Goal: Information Seeking & Learning: Learn about a topic

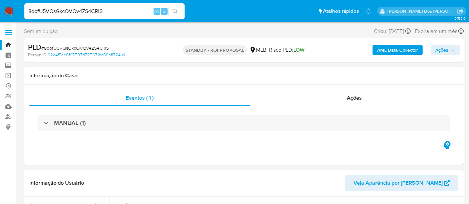
select select "10"
click at [64, 11] on input "8dofU5VQsGkcQVQv4ZS4CRiS" at bounding box center [104, 11] width 160 height 9
paste input "QScq5lQyugIskJBRjr5MegmC"
type input "QScq5lQyugIskJBRjr5MegmC"
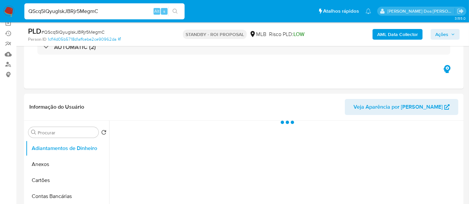
scroll to position [111, 0]
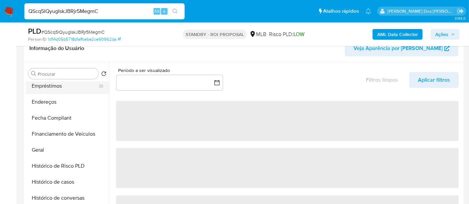
select select "10"
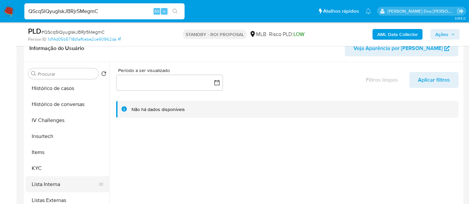
scroll to position [297, 0]
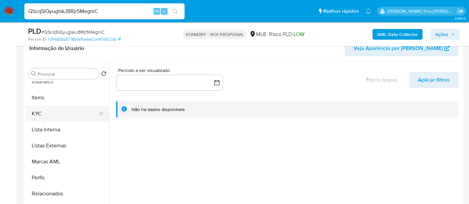
click at [33, 113] on button "KYC" at bounding box center [65, 114] width 78 height 16
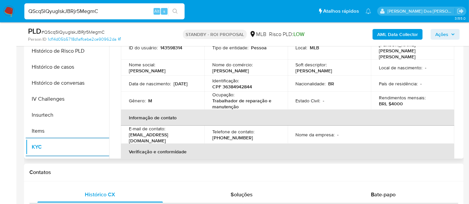
scroll to position [187, 0]
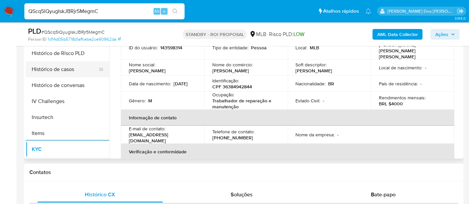
click at [59, 73] on button "Histórico de casos" at bounding box center [65, 69] width 78 height 16
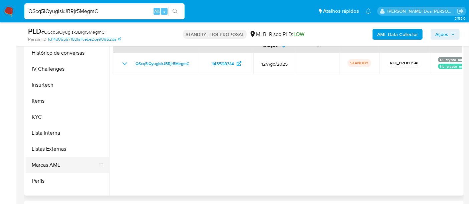
scroll to position [298, 0]
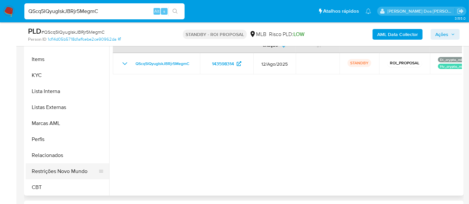
click at [59, 175] on button "Restrições Novo Mundo" at bounding box center [65, 172] width 78 height 16
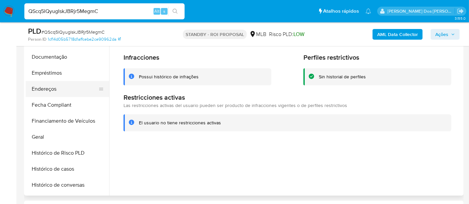
scroll to position [113, 0]
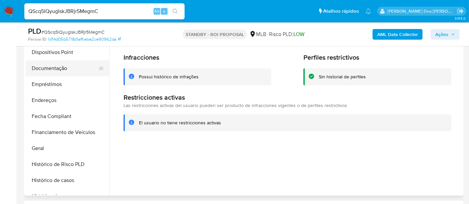
click at [43, 69] on button "Documentação" at bounding box center [65, 68] width 78 height 16
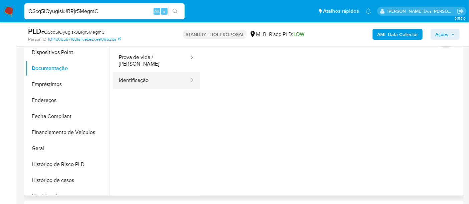
click at [136, 78] on button "Identificação" at bounding box center [151, 80] width 77 height 17
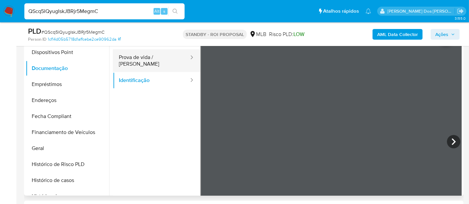
click at [154, 56] on button "Prova de vida / Selfie" at bounding box center [151, 60] width 77 height 23
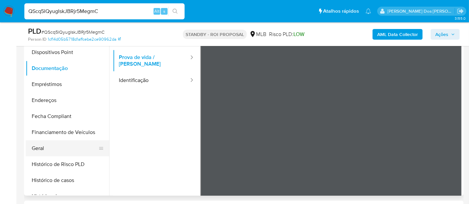
drag, startPoint x: 34, startPoint y: 151, endPoint x: 73, endPoint y: 149, distance: 38.8
click at [34, 150] on button "Geral" at bounding box center [65, 149] width 78 height 16
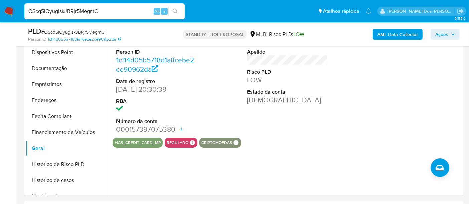
click at [113, 8] on input "QScq5lQyugIskJBRjr5MegmC" at bounding box center [104, 11] width 160 height 9
paste input "RZqqT8Y8kcj3xpwgUni9DER0"
type input "RZqqT8Y8kcj3xpwgUni9DER0"
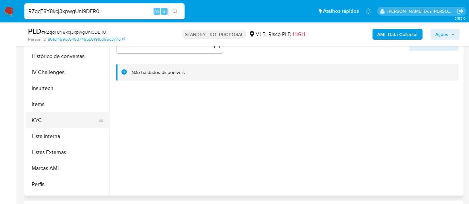
scroll to position [259, 0]
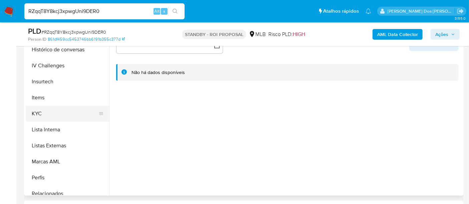
click at [38, 113] on button "KYC" at bounding box center [65, 114] width 78 height 16
select select "10"
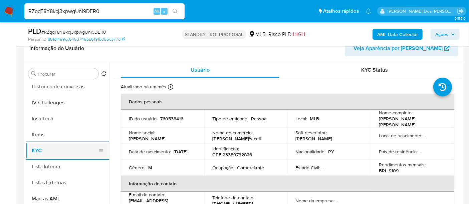
scroll to position [222, 0]
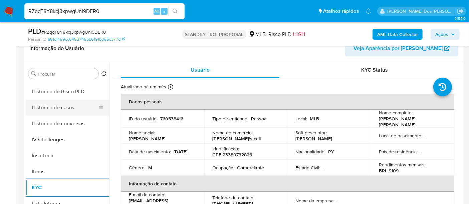
click at [62, 110] on button "Histórico de casos" at bounding box center [65, 108] width 78 height 16
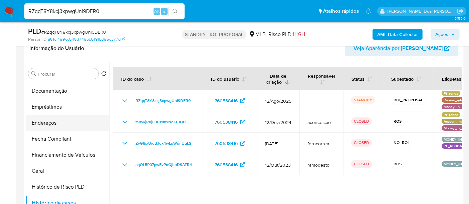
scroll to position [111, 0]
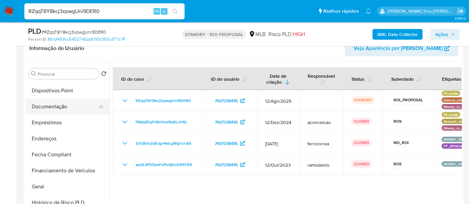
click at [57, 105] on button "Documentação" at bounding box center [65, 107] width 78 height 16
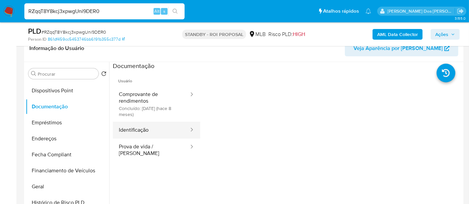
click at [133, 132] on button "Identificação" at bounding box center [151, 130] width 77 height 17
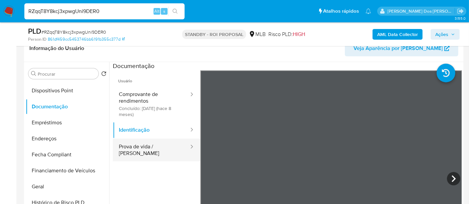
click at [149, 146] on button "Prova de vida / Selfie" at bounding box center [151, 150] width 77 height 23
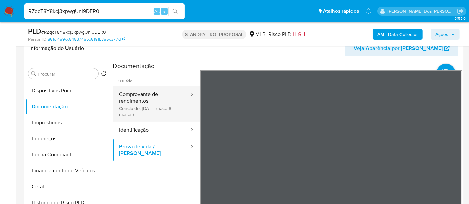
click at [121, 100] on button "Comprovante de rendimentos Concluído: 24/12/2024 (hace 8 meses)" at bounding box center [151, 103] width 77 height 35
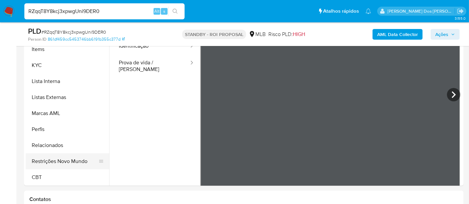
scroll to position [185, 0]
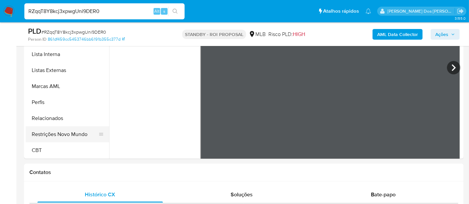
click at [73, 134] on button "Restrições Novo Mundo" at bounding box center [65, 135] width 78 height 16
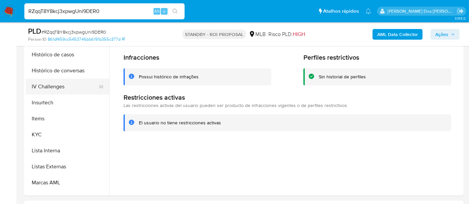
scroll to position [187, 0]
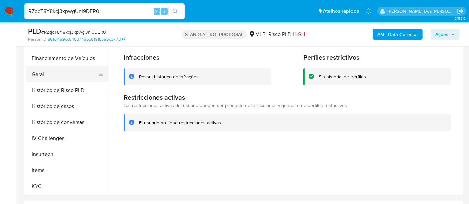
click at [36, 75] on button "Geral" at bounding box center [65, 74] width 78 height 16
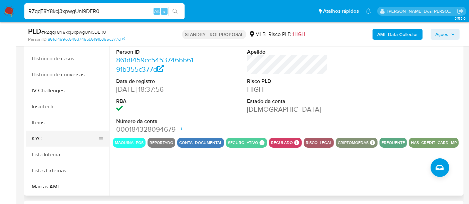
scroll to position [261, 0]
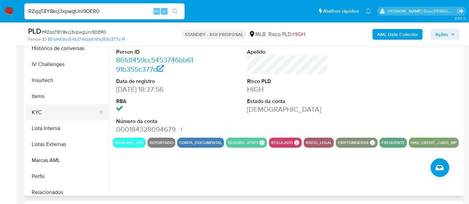
click at [38, 111] on button "KYC" at bounding box center [65, 113] width 78 height 16
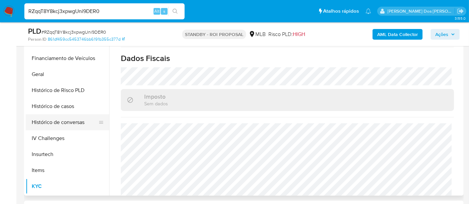
scroll to position [113, 0]
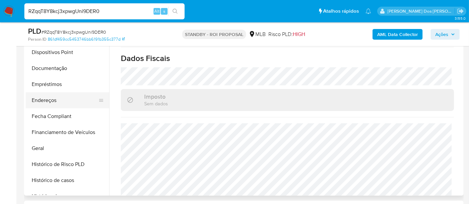
click at [53, 98] on button "Endereços" at bounding box center [65, 100] width 78 height 16
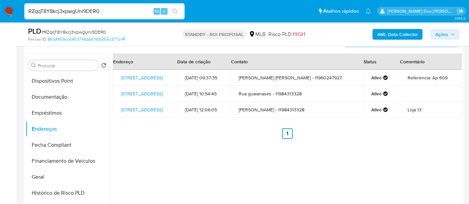
scroll to position [74, 0]
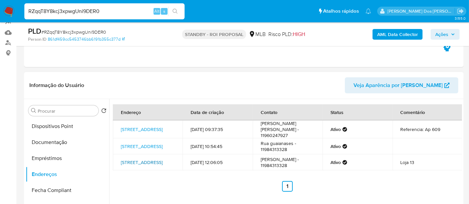
click at [138, 166] on link "Rua Aurora 264, São Paulo, São Paulo, 01209000, Brasil 264" at bounding box center [142, 162] width 42 height 7
click at [70, 11] on input "RZqqT8Y8kcj3xpwgUni9DER0" at bounding box center [104, 11] width 160 height 9
paste input "UzTi6DchcJJmcvYpEvpR21xR"
type input "UzTi6DchcJJmcvYpEvpR21xR"
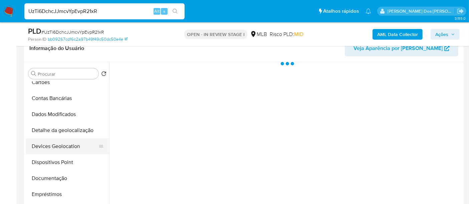
scroll to position [74, 0]
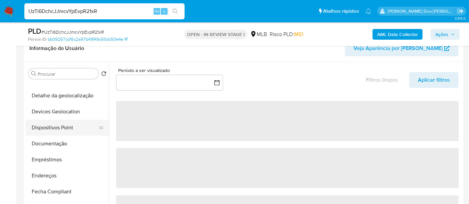
select select "10"
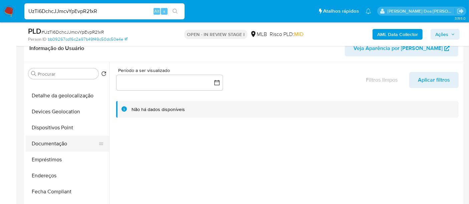
click at [51, 146] on button "Documentação" at bounding box center [65, 144] width 78 height 16
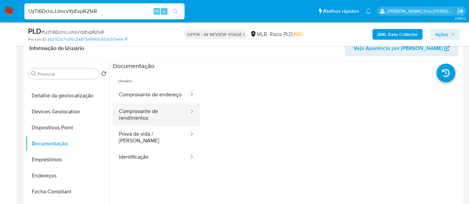
click at [137, 119] on button "Comprovante de rendimentos" at bounding box center [151, 115] width 77 height 23
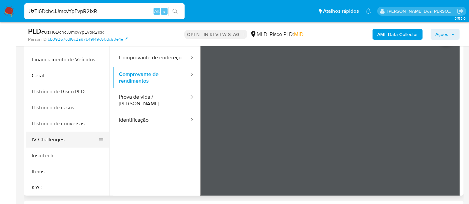
scroll to position [222, 0]
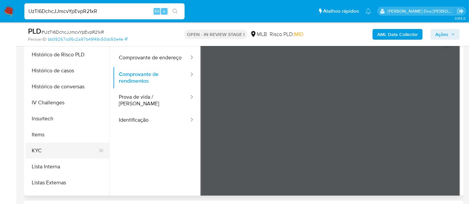
click at [42, 149] on button "KYC" at bounding box center [65, 151] width 78 height 16
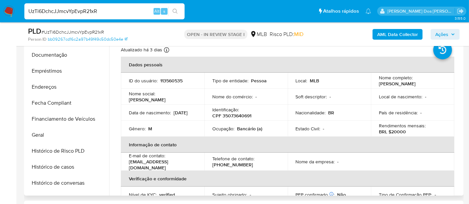
scroll to position [111, 0]
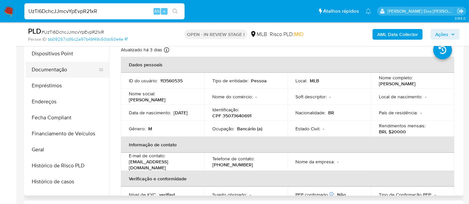
click at [54, 69] on button "Documentação" at bounding box center [65, 70] width 78 height 16
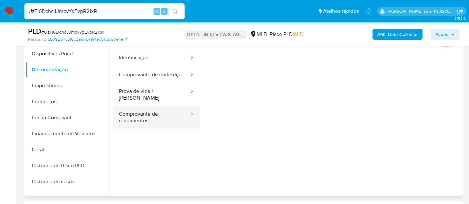
click at [132, 119] on button "Comprovante de rendimentos" at bounding box center [151, 117] width 77 height 23
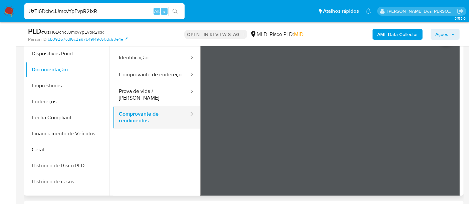
scroll to position [0, 0]
click at [78, 12] on input "UzTi6DchcJJmcvYpEvpR21xR" at bounding box center [104, 11] width 160 height 9
paste input "bYqOKNGPE9IqbNgGQzuwLzir"
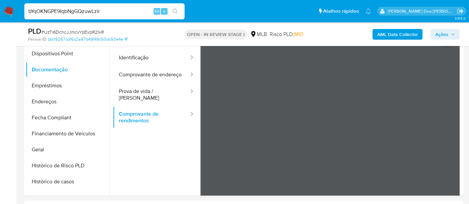
type input "bYqOKNGPE9IqbNgGQzuwLzir"
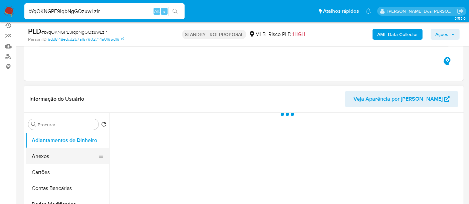
scroll to position [111, 0]
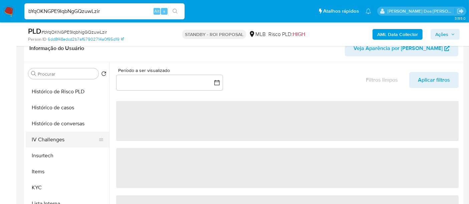
select select "10"
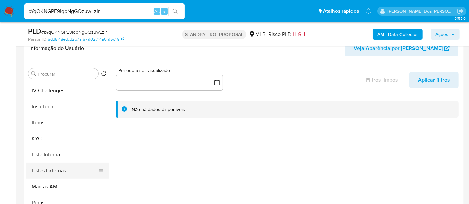
scroll to position [297, 0]
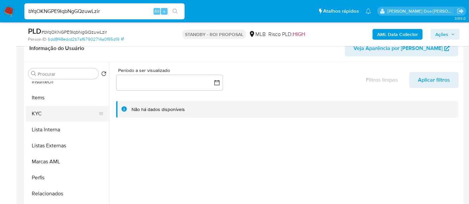
click at [35, 116] on button "KYC" at bounding box center [65, 114] width 78 height 16
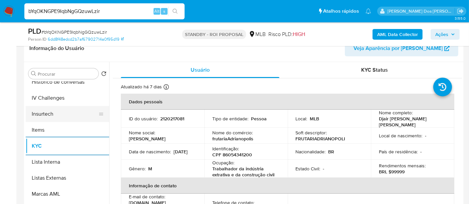
scroll to position [222, 0]
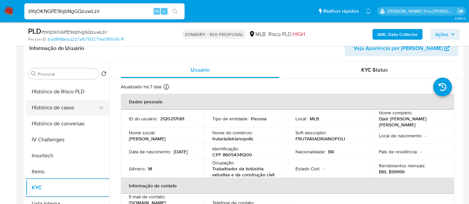
click at [51, 108] on button "Histórico de casos" at bounding box center [65, 108] width 78 height 16
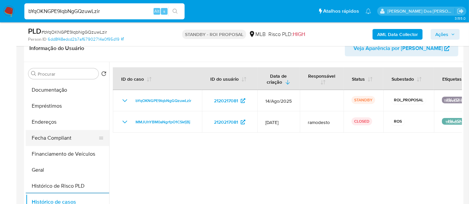
scroll to position [111, 0]
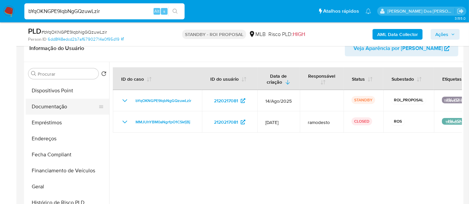
click at [60, 110] on button "Documentação" at bounding box center [65, 107] width 78 height 16
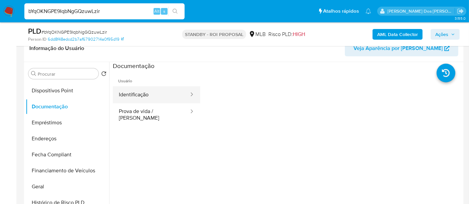
click at [130, 97] on button "Identificação" at bounding box center [151, 94] width 77 height 17
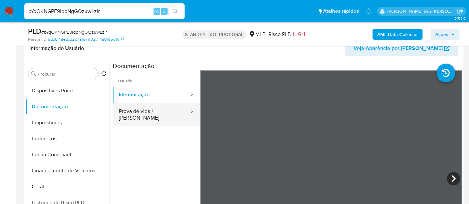
click at [155, 113] on button "Prova de vida / Selfie" at bounding box center [151, 115] width 77 height 23
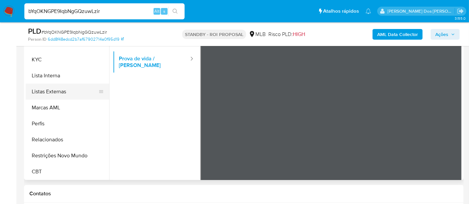
scroll to position [185, 0]
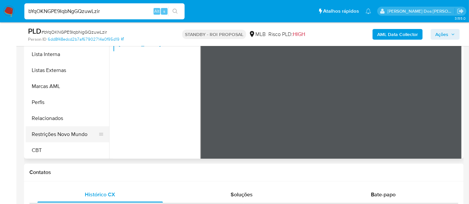
click at [74, 135] on button "Restrições Novo Mundo" at bounding box center [65, 135] width 78 height 16
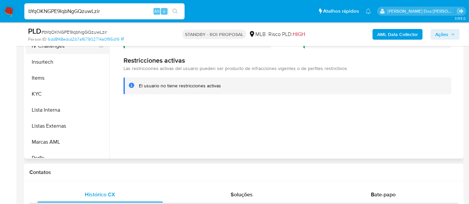
scroll to position [150, 0]
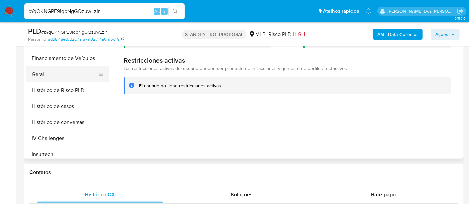
click at [43, 72] on button "Geral" at bounding box center [65, 74] width 78 height 16
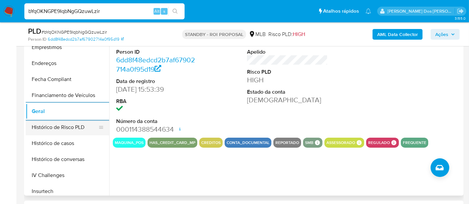
scroll to position [224, 0]
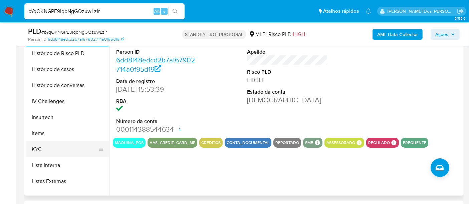
click at [41, 149] on button "KYC" at bounding box center [65, 150] width 78 height 16
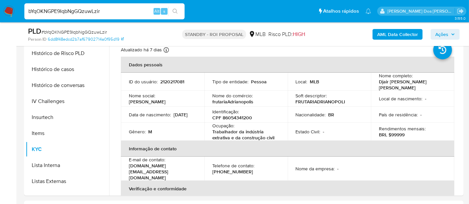
click at [79, 13] on input "bYqOKNGPE9IqbNgGQzuwLzir" at bounding box center [104, 11] width 160 height 9
paste input "Oz9zF5fVzh8fjntC6PluEBl8"
type input "Oz9zF5fVzh8fjntC6PluEBl8"
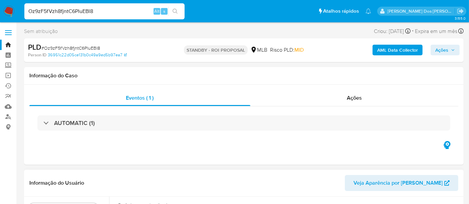
select select "10"
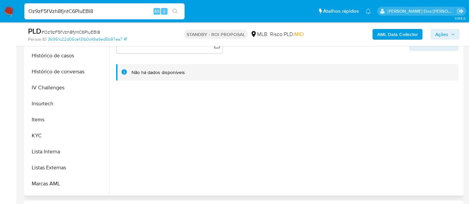
scroll to position [259, 0]
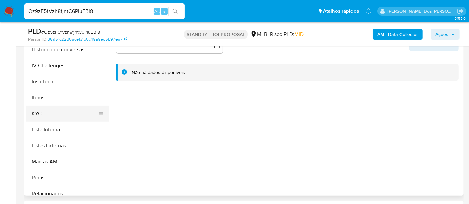
click at [34, 114] on button "KYC" at bounding box center [65, 114] width 78 height 16
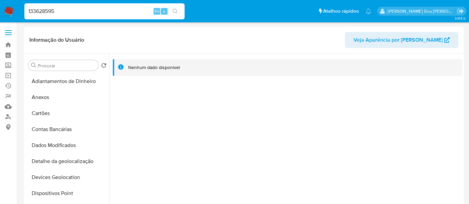
select select "10"
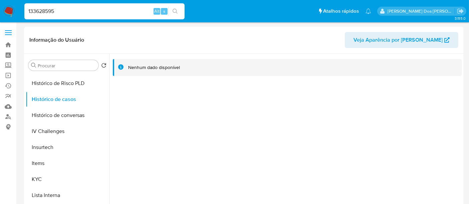
click at [94, 14] on input "133628595" at bounding box center [104, 11] width 160 height 9
paste input "95317441"
type input "195317441"
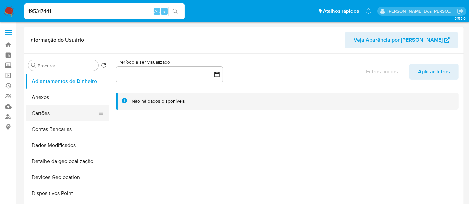
select select "10"
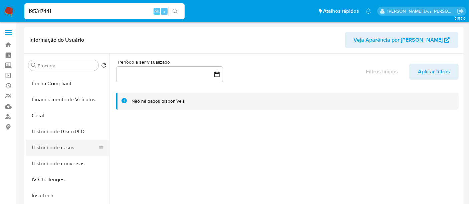
scroll to position [185, 0]
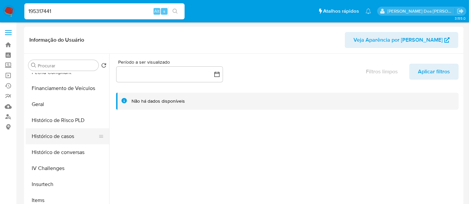
click at [46, 133] on button "Histórico de casos" at bounding box center [65, 137] width 78 height 16
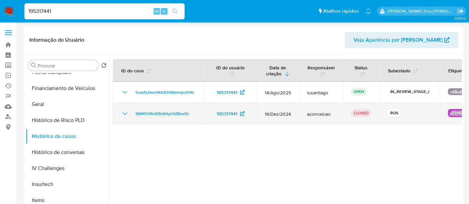
click at [126, 112] on icon "Mostrar/Ocultar" at bounding box center [125, 114] width 8 height 8
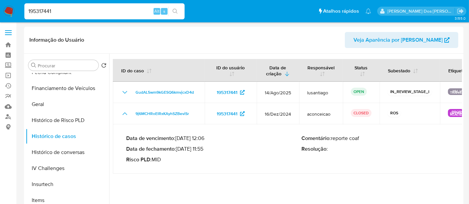
click at [112, 10] on input "195317441" at bounding box center [104, 11] width 160 height 9
paste input "2327362940"
type input "2327362940"
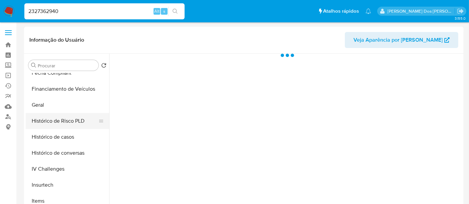
scroll to position [185, 0]
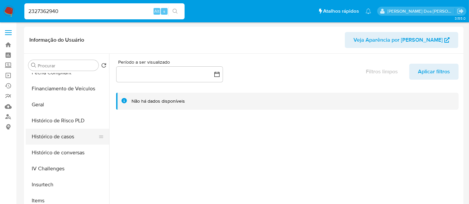
select select "10"
click at [44, 137] on button "Histórico de casos" at bounding box center [65, 137] width 78 height 16
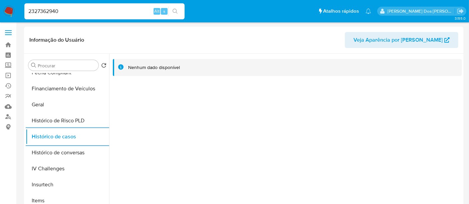
click at [85, 12] on input "2327362940" at bounding box center [104, 11] width 160 height 9
paste input "195317441"
type input "195317441"
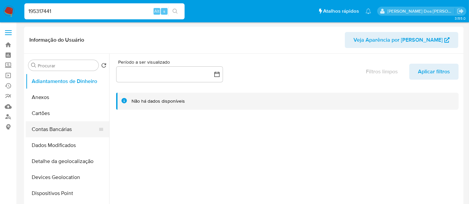
select select "10"
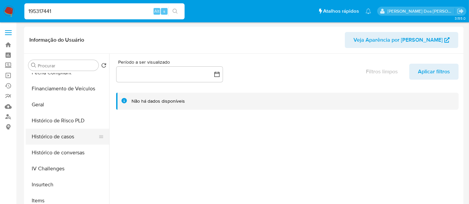
scroll to position [185, 0]
click at [50, 137] on button "Histórico de casos" at bounding box center [65, 137] width 78 height 16
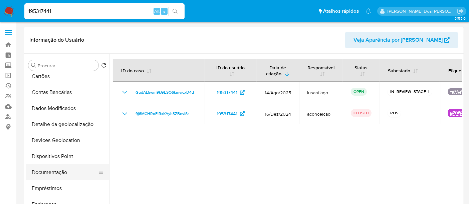
scroll to position [0, 0]
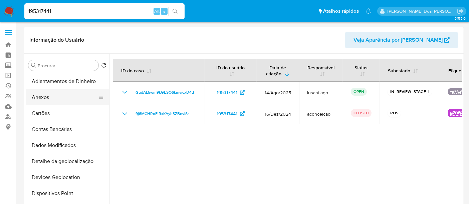
click at [47, 97] on button "Anexos" at bounding box center [65, 97] width 78 height 16
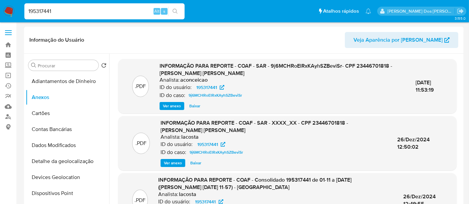
click at [163, 104] on span "Ver anexo" at bounding box center [172, 106] width 18 height 7
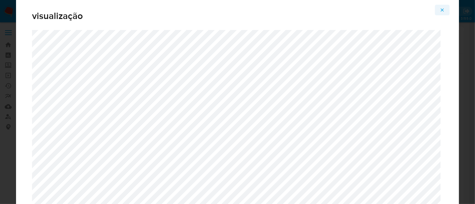
click at [440, 11] on icon "Attachment preview" at bounding box center [441, 9] width 5 height 5
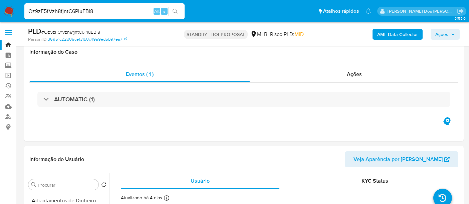
select select "10"
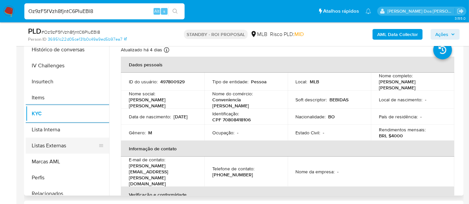
scroll to position [185, 0]
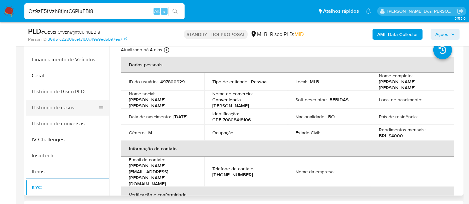
click at [62, 102] on button "Histórico de casos" at bounding box center [65, 108] width 78 height 16
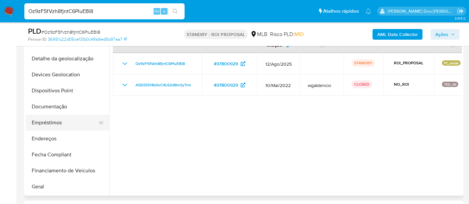
scroll to position [37, 0]
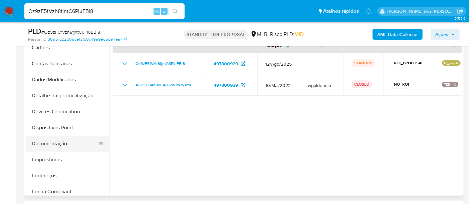
click at [52, 143] on button "Documentação" at bounding box center [65, 144] width 78 height 16
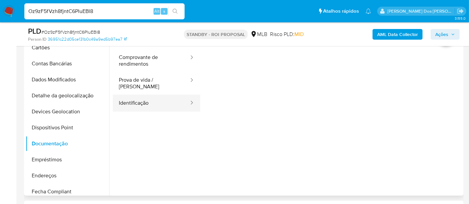
click at [138, 96] on button "Identificação" at bounding box center [151, 103] width 77 height 17
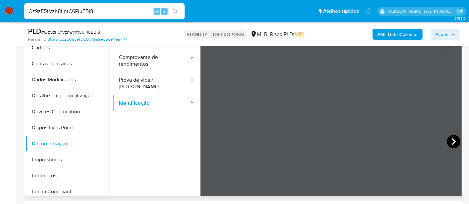
click at [448, 141] on icon at bounding box center [453, 141] width 13 height 13
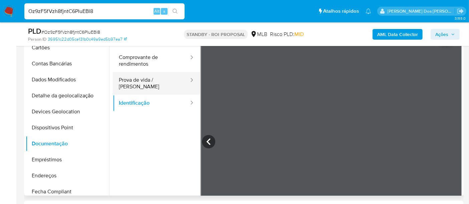
click at [148, 77] on button "Prova de vida / Selfie" at bounding box center [151, 83] width 77 height 23
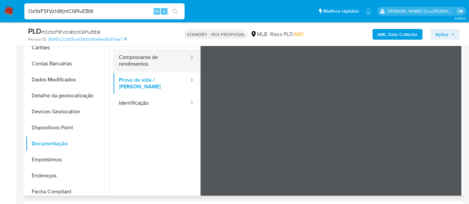
click at [139, 54] on button "Comprovante de rendimentos" at bounding box center [151, 60] width 77 height 23
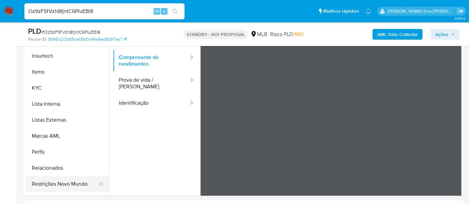
scroll to position [297, 0]
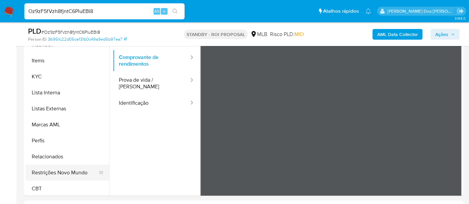
click at [64, 172] on button "Restrições Novo Mundo" at bounding box center [65, 173] width 78 height 16
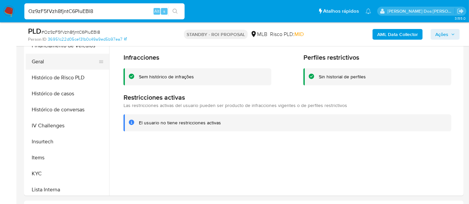
scroll to position [148, 0]
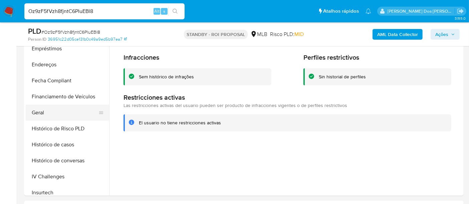
click at [40, 109] on button "Geral" at bounding box center [65, 113] width 78 height 16
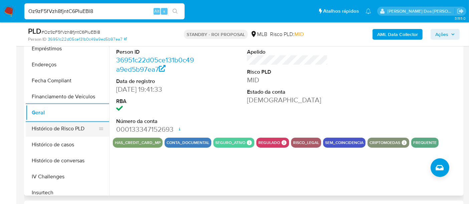
scroll to position [37, 0]
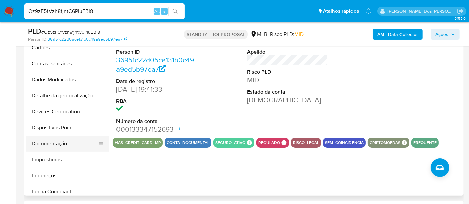
click at [51, 140] on button "Documentação" at bounding box center [65, 144] width 78 height 16
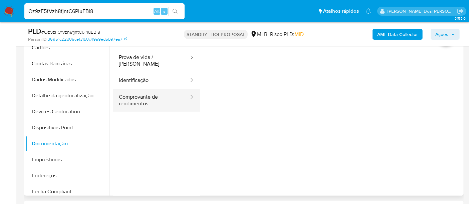
click at [135, 93] on button "Comprovante de rendimentos" at bounding box center [151, 100] width 77 height 23
